Goal: Book appointment/travel/reservation

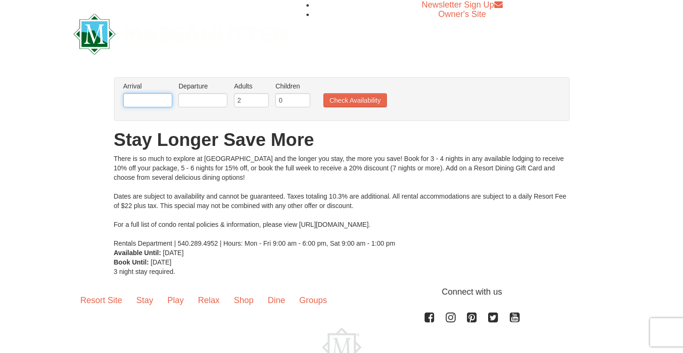
click at [145, 93] on input "text" at bounding box center [147, 100] width 49 height 14
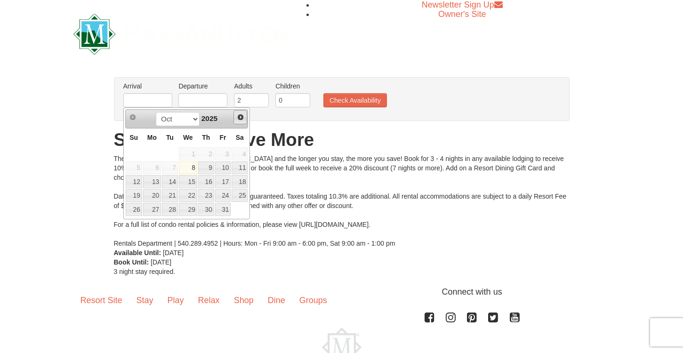
click at [238, 119] on span "Next" at bounding box center [241, 117] width 8 height 8
click at [155, 208] on link "29" at bounding box center [152, 209] width 18 height 13
type input "12/29/2025"
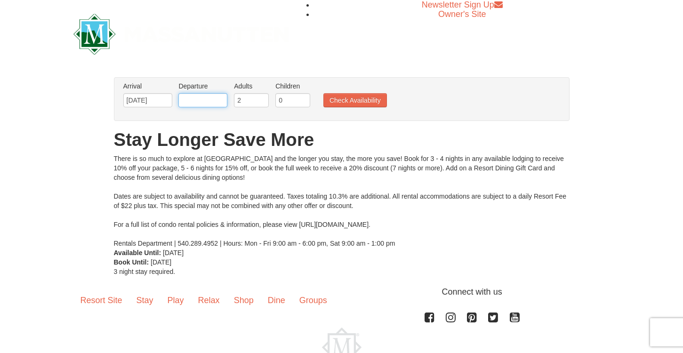
click at [211, 101] on input "text" at bounding box center [202, 100] width 49 height 14
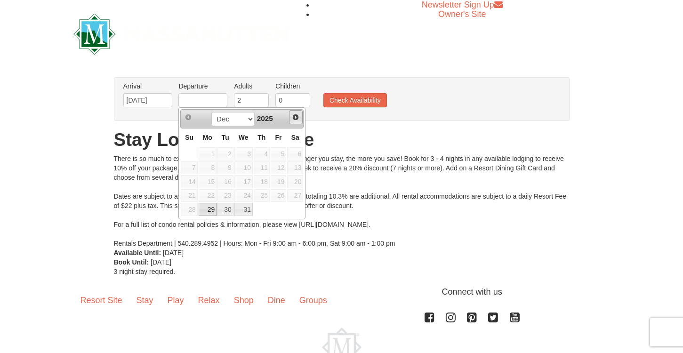
click at [293, 117] on span "Next" at bounding box center [296, 117] width 8 height 8
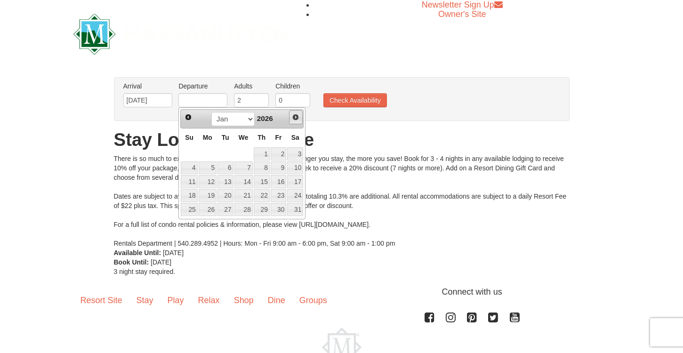
click at [293, 117] on span "Next" at bounding box center [296, 117] width 8 height 8
click at [187, 119] on span "Prev" at bounding box center [188, 117] width 8 height 8
click at [265, 155] on link "1" at bounding box center [262, 153] width 16 height 13
type input "01/01/2026"
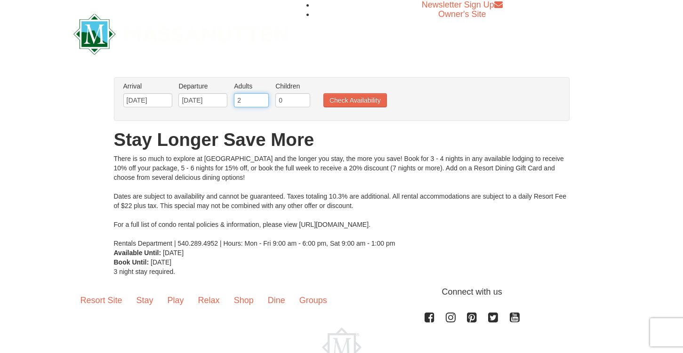
click at [254, 97] on input "2" at bounding box center [251, 100] width 35 height 14
click at [263, 97] on input "3" at bounding box center [251, 100] width 35 height 14
click at [263, 97] on input "4" at bounding box center [251, 100] width 35 height 14
click at [263, 97] on input "5" at bounding box center [251, 100] width 35 height 14
click at [263, 97] on input "6" at bounding box center [251, 100] width 35 height 14
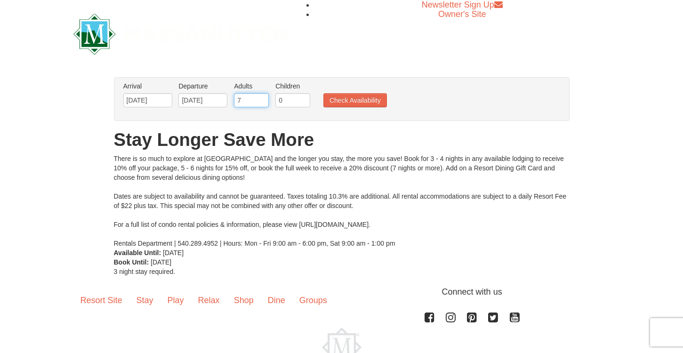
click at [263, 97] on input "7" at bounding box center [251, 100] width 35 height 14
click at [263, 97] on input "8" at bounding box center [251, 100] width 35 height 14
click at [263, 97] on input "9" at bounding box center [251, 100] width 35 height 14
type input "8"
click at [263, 105] on input "8" at bounding box center [251, 100] width 35 height 14
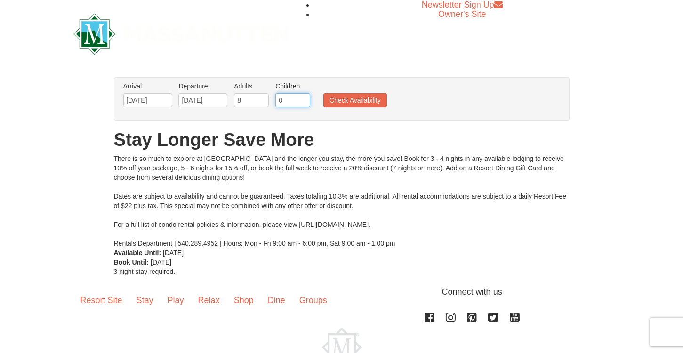
drag, startPoint x: 288, startPoint y: 100, endPoint x: 276, endPoint y: 100, distance: 12.7
click at [276, 100] on input "0" at bounding box center [292, 100] width 35 height 14
type input "5"
click at [363, 105] on button "Check Availability" at bounding box center [355, 100] width 64 height 14
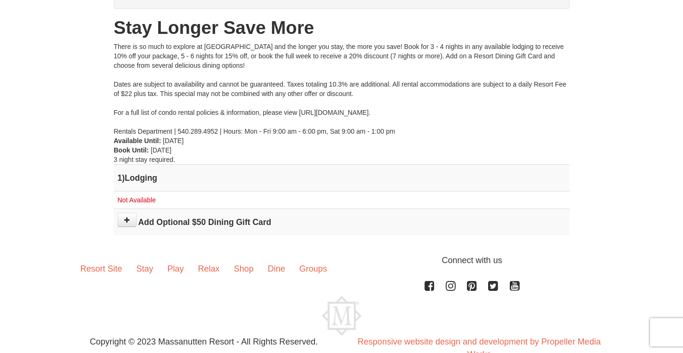
scroll to position [116, 0]
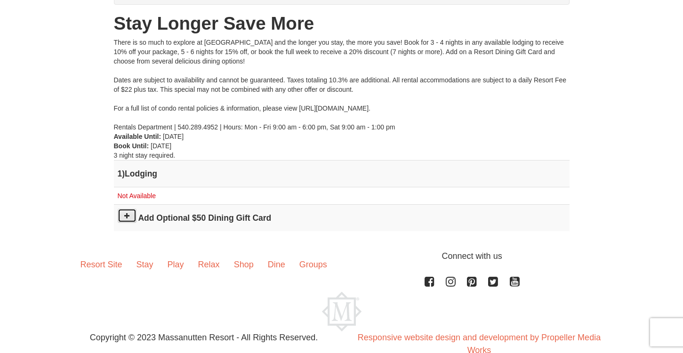
click at [129, 217] on icon at bounding box center [127, 215] width 7 height 7
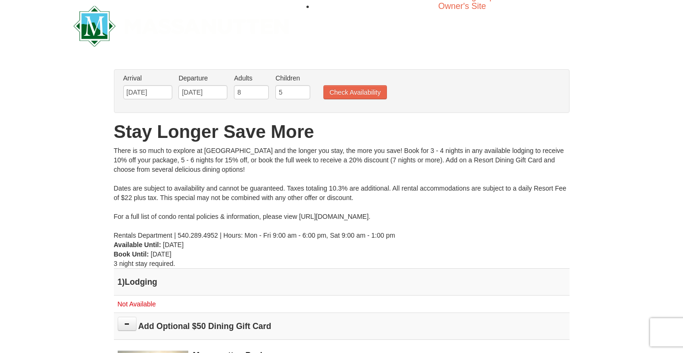
scroll to position [5, 0]
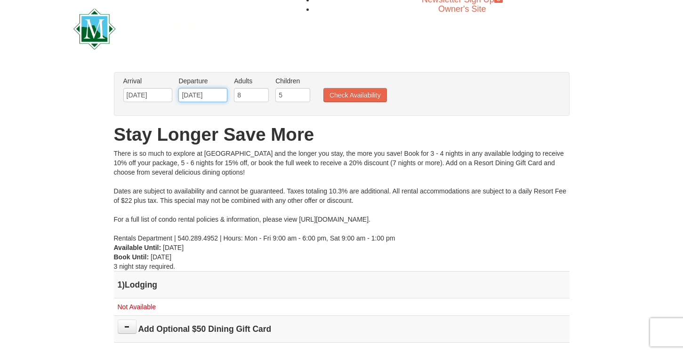
click at [201, 94] on input "01/01/2026" at bounding box center [202, 95] width 49 height 14
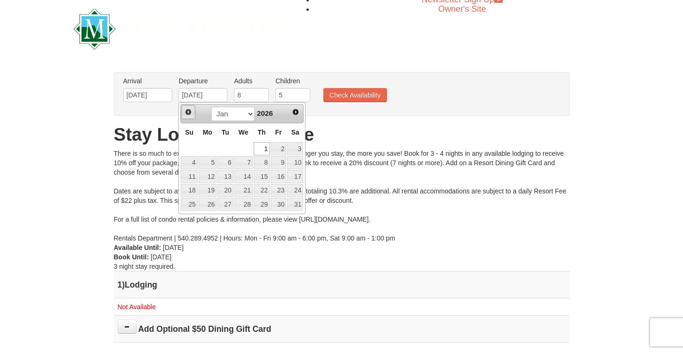
click at [190, 110] on span "Prev" at bounding box center [188, 112] width 8 height 8
click at [250, 205] on link "31" at bounding box center [243, 204] width 18 height 13
type input "[DATE]"
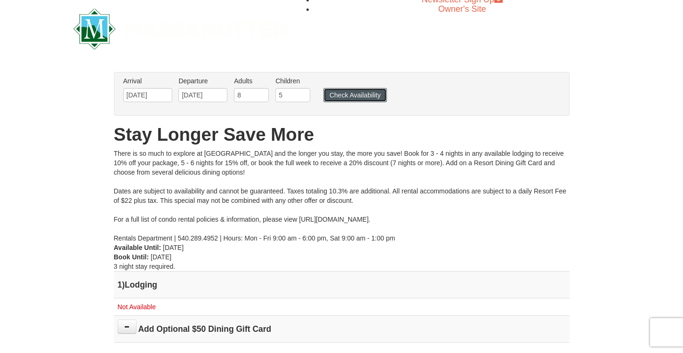
click at [354, 96] on button "Check Availability" at bounding box center [355, 95] width 64 height 14
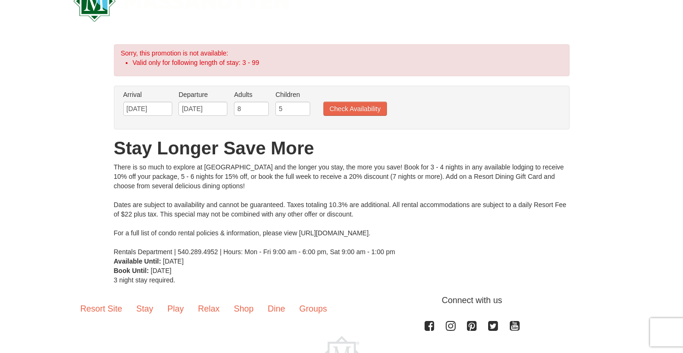
scroll to position [32, 0]
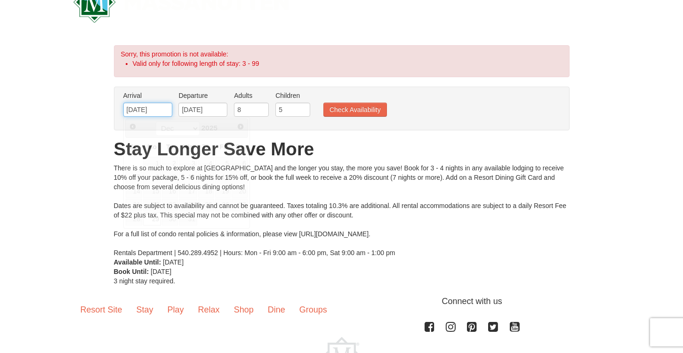
click at [153, 109] on input "[DATE]" at bounding box center [147, 110] width 49 height 14
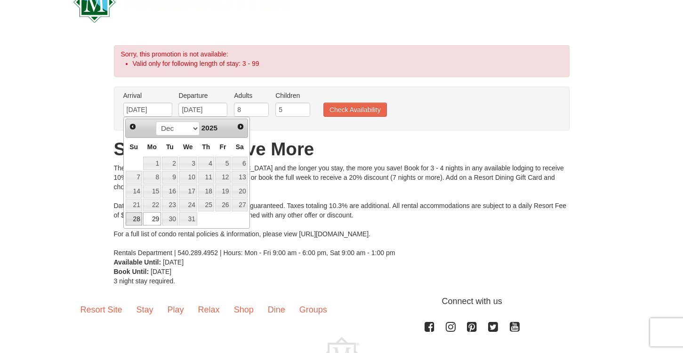
click at [134, 218] on link "28" at bounding box center [134, 218] width 16 height 13
type input "12/28/2025"
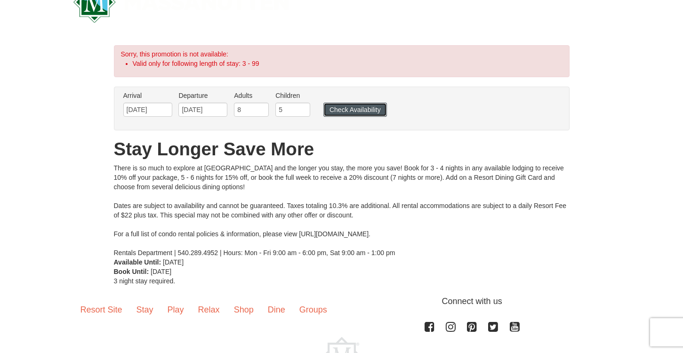
click at [359, 108] on button "Check Availability" at bounding box center [355, 110] width 64 height 14
